Goal: Find specific page/section: Find specific page/section

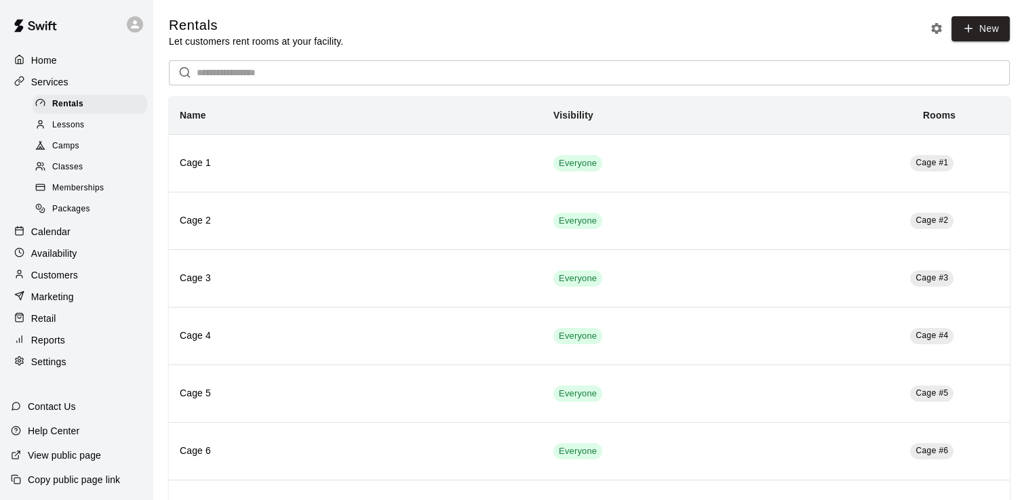
click at [62, 239] on p "Calendar" at bounding box center [50, 232] width 39 height 14
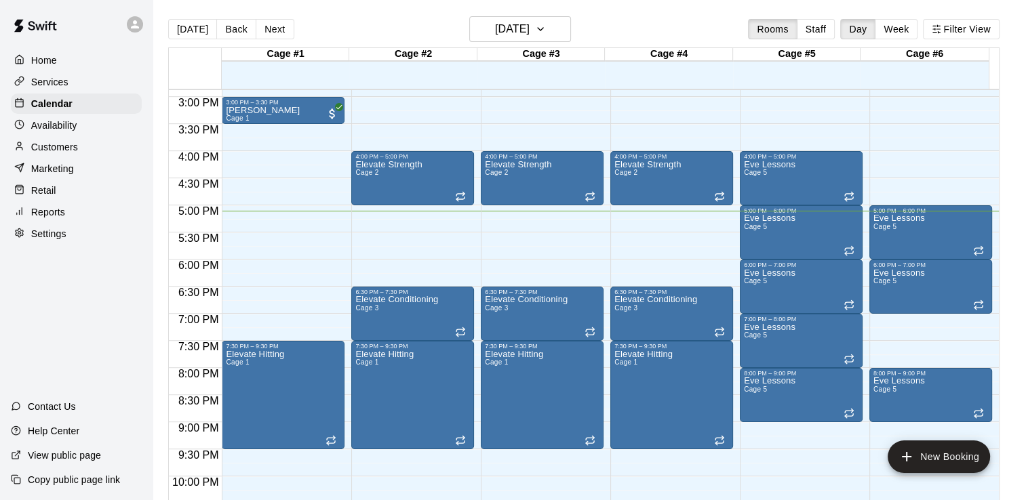
scroll to position [753, 0]
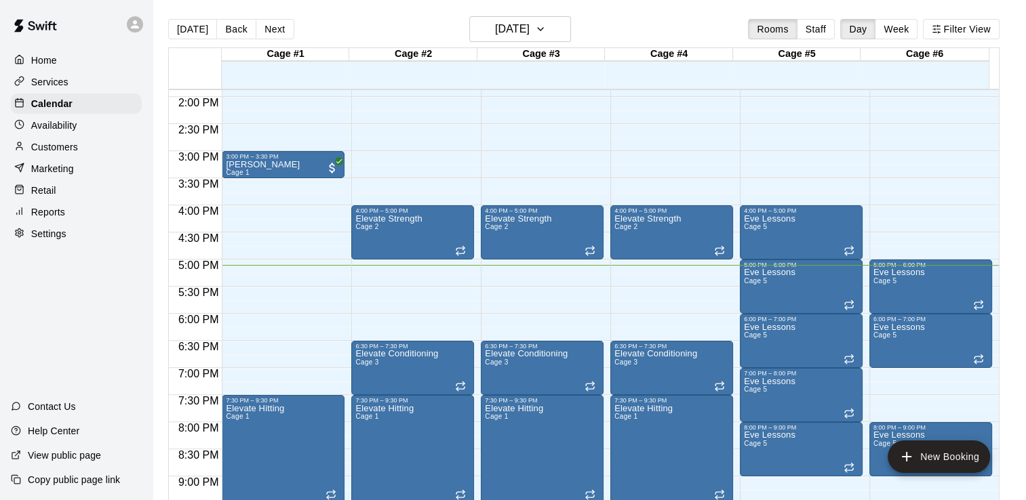
click at [37, 79] on p "Services" at bounding box center [49, 82] width 37 height 14
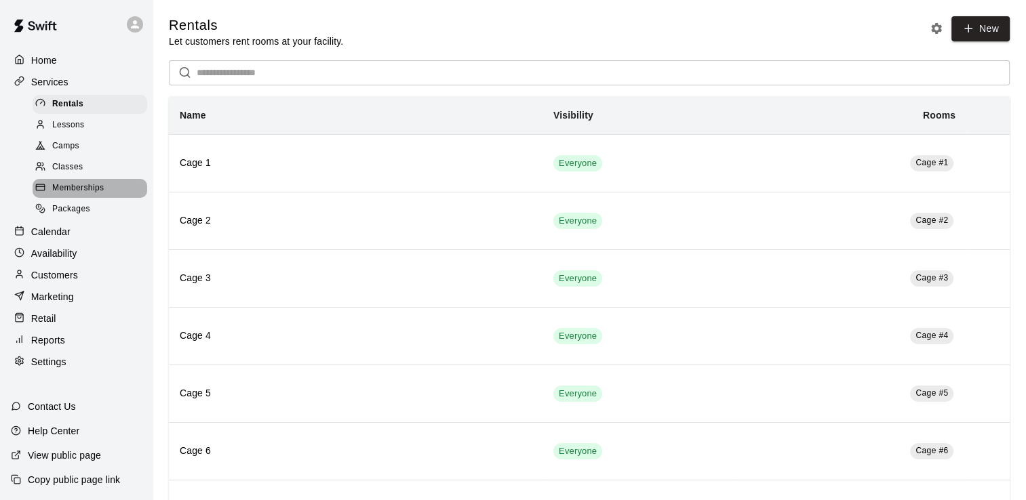
click at [60, 195] on span "Memberships" at bounding box center [78, 189] width 52 height 14
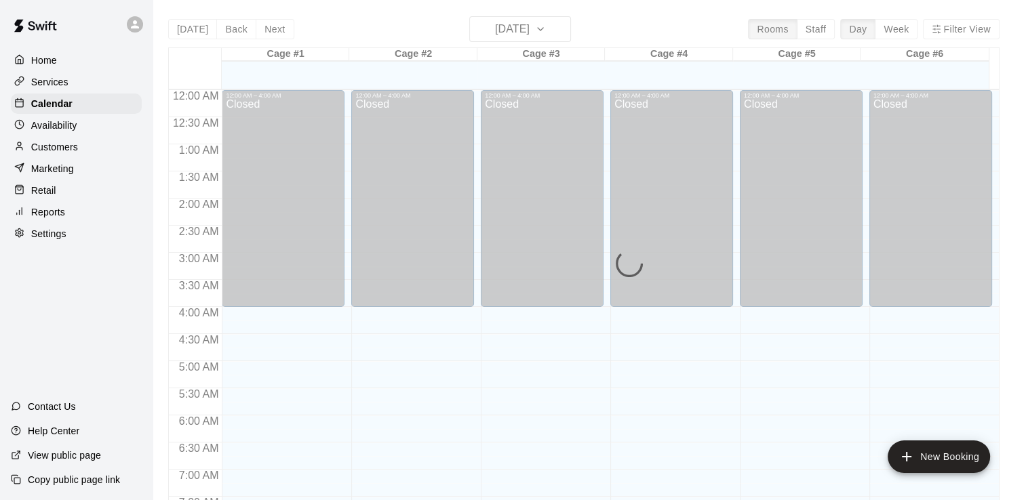
scroll to position [834, 0]
